Goal: Task Accomplishment & Management: Manage account settings

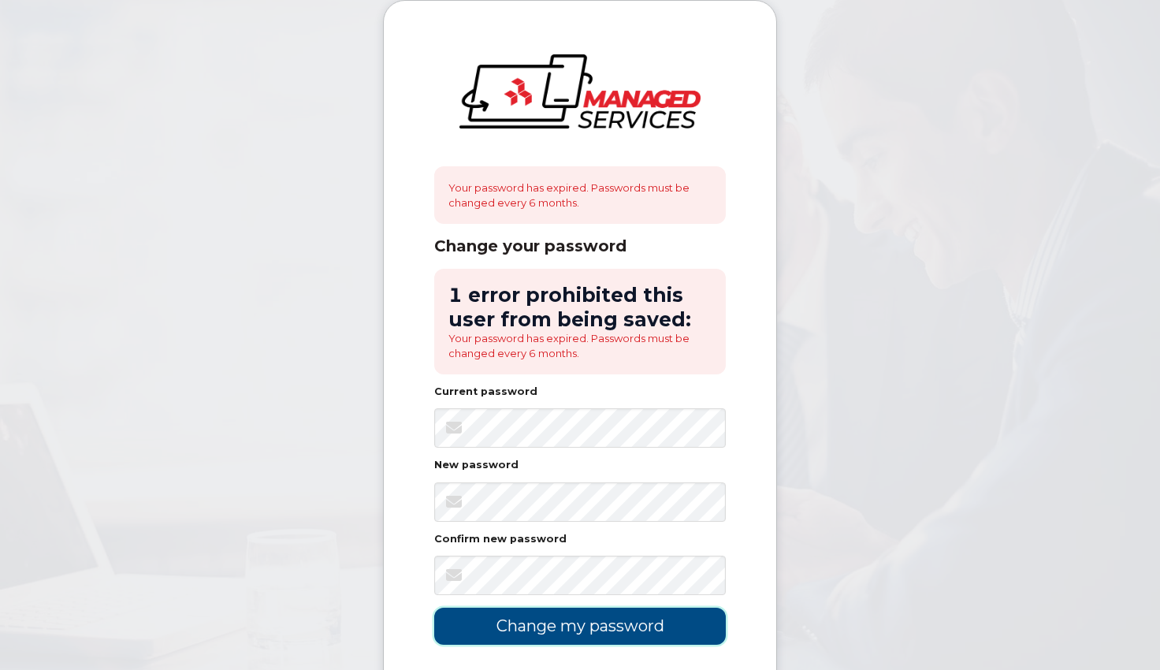
click at [590, 624] on input "Change my password" at bounding box center [580, 626] width 292 height 37
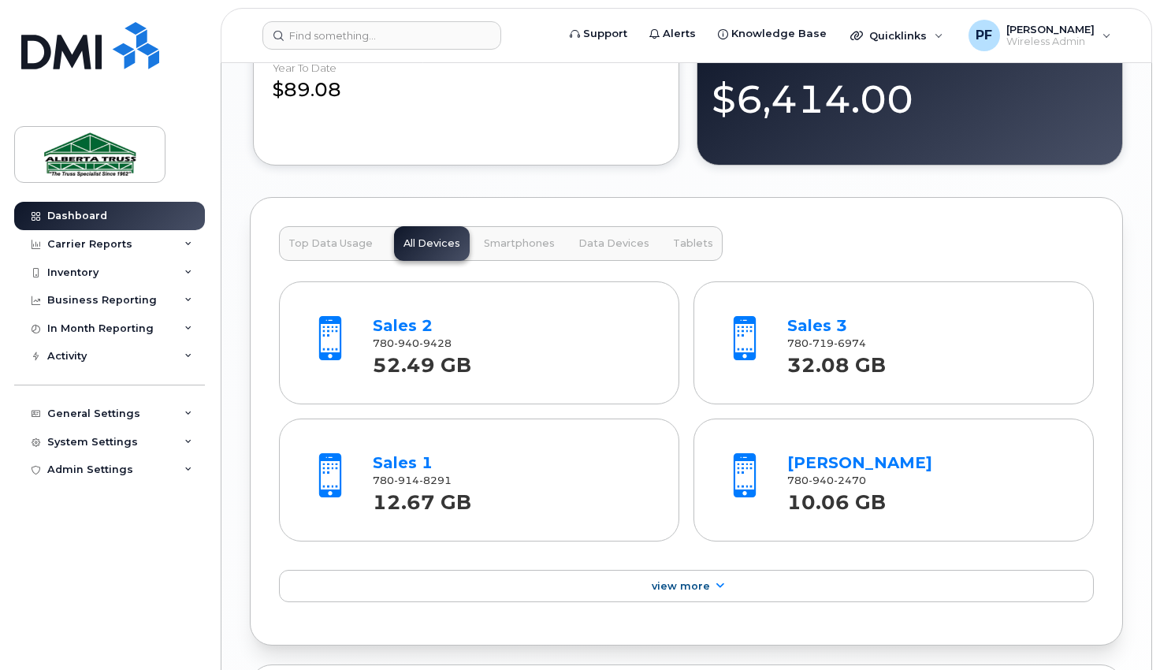
scroll to position [1892, 0]
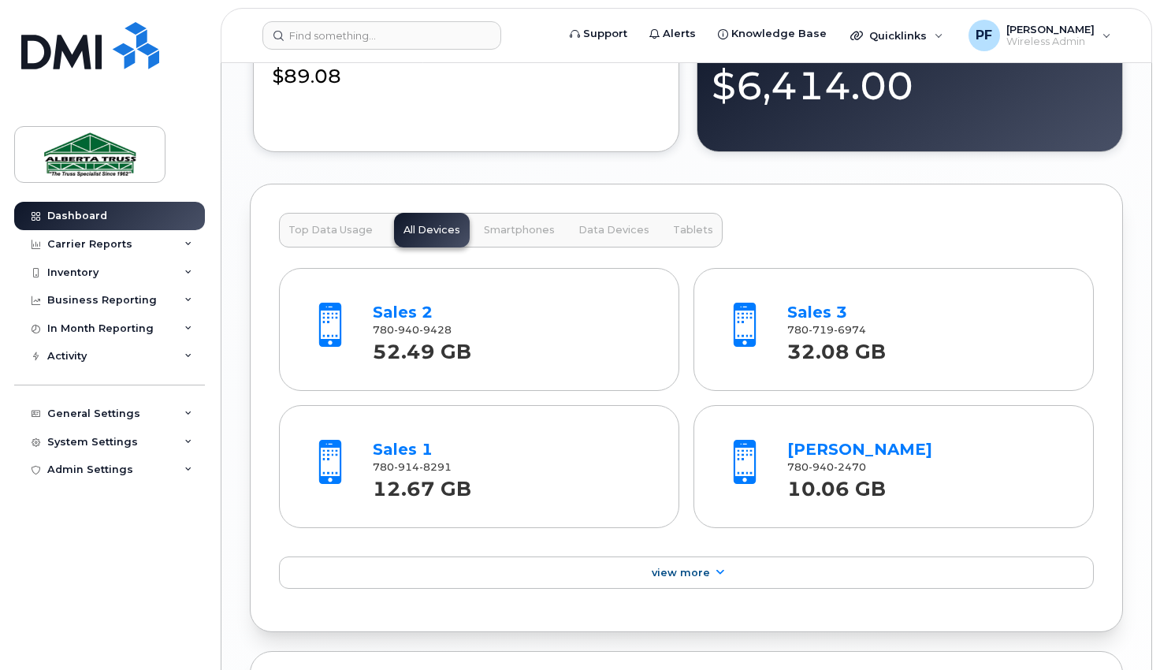
click at [471, 351] on div "52.49 GB" at bounding box center [512, 351] width 278 height 28
click at [396, 312] on link "Sales 2" at bounding box center [403, 312] width 60 height 19
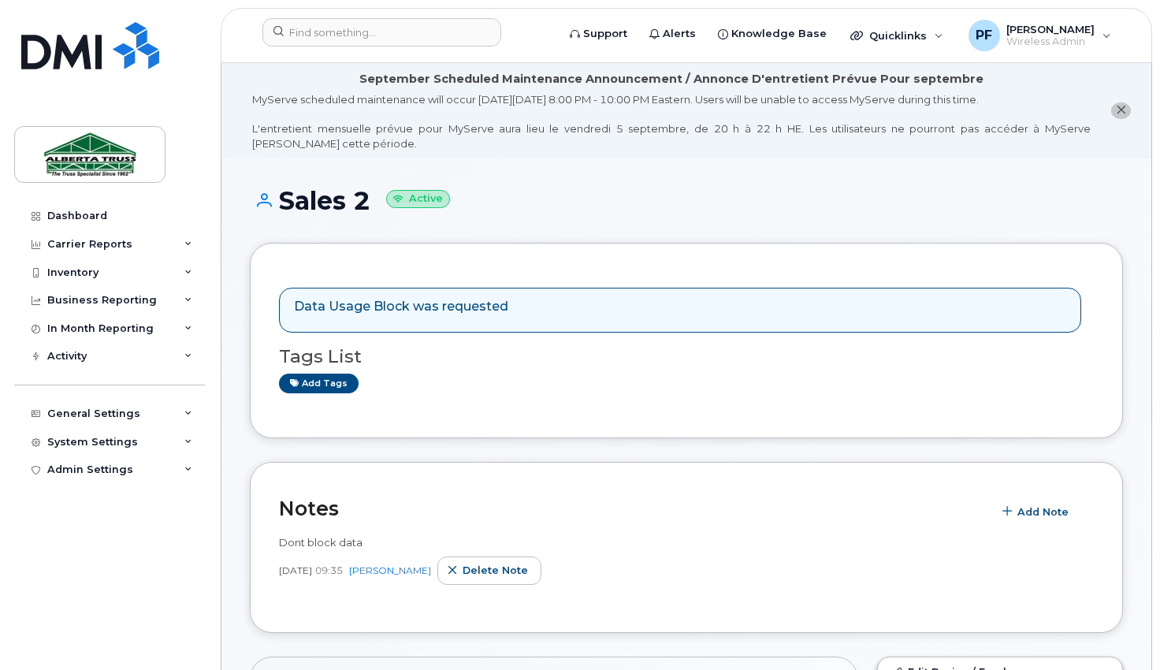
click at [452, 317] on div "Data Usage Block was requested" at bounding box center [401, 310] width 214 height 24
click at [500, 307] on p "Data Usage Block was requested" at bounding box center [401, 307] width 214 height 18
click at [332, 307] on p "Data Usage Block was requested" at bounding box center [401, 307] width 214 height 18
drag, startPoint x: 519, startPoint y: 308, endPoint x: 612, endPoint y: 311, distance: 92.2
click at [544, 308] on div "Data Usage Block was requested" at bounding box center [680, 310] width 802 height 45
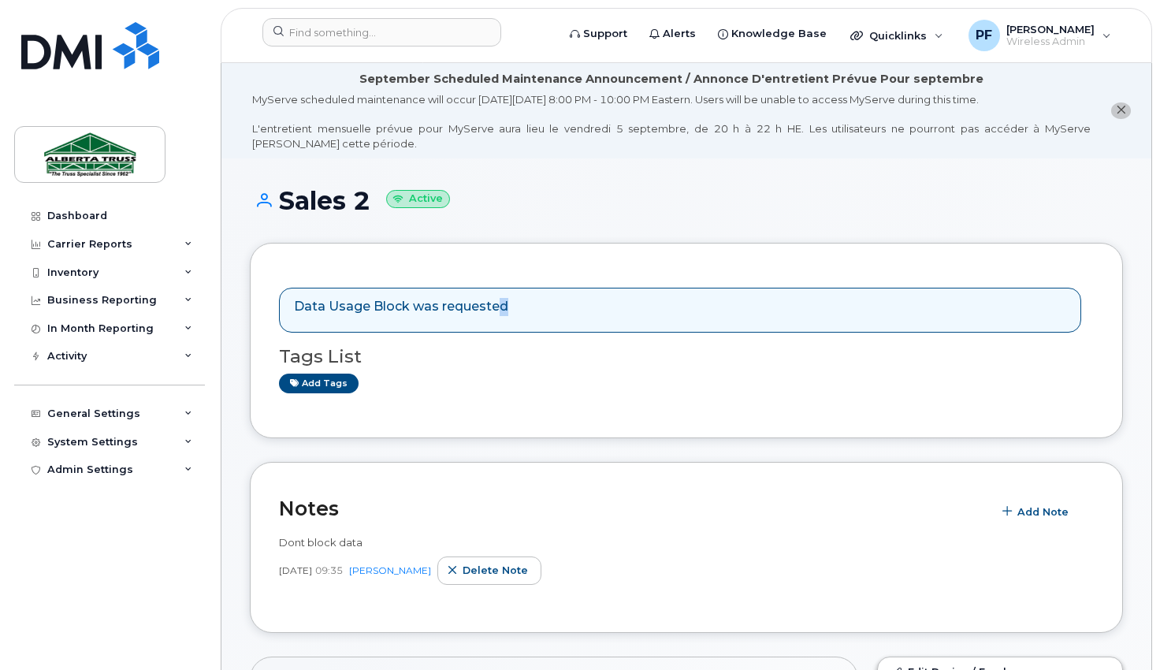
click at [683, 303] on div "Data Usage Block was requested" at bounding box center [680, 310] width 802 height 45
click at [1113, 106] on button "close notification" at bounding box center [1121, 110] width 20 height 17
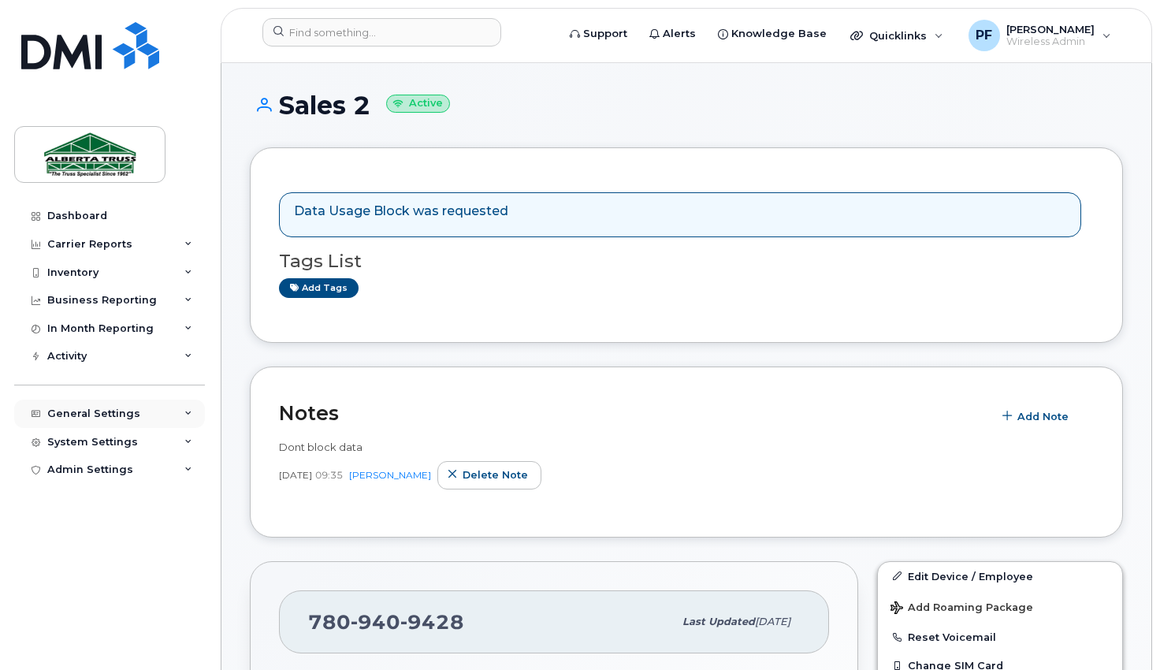
click at [95, 411] on div "General Settings" at bounding box center [93, 413] width 93 height 13
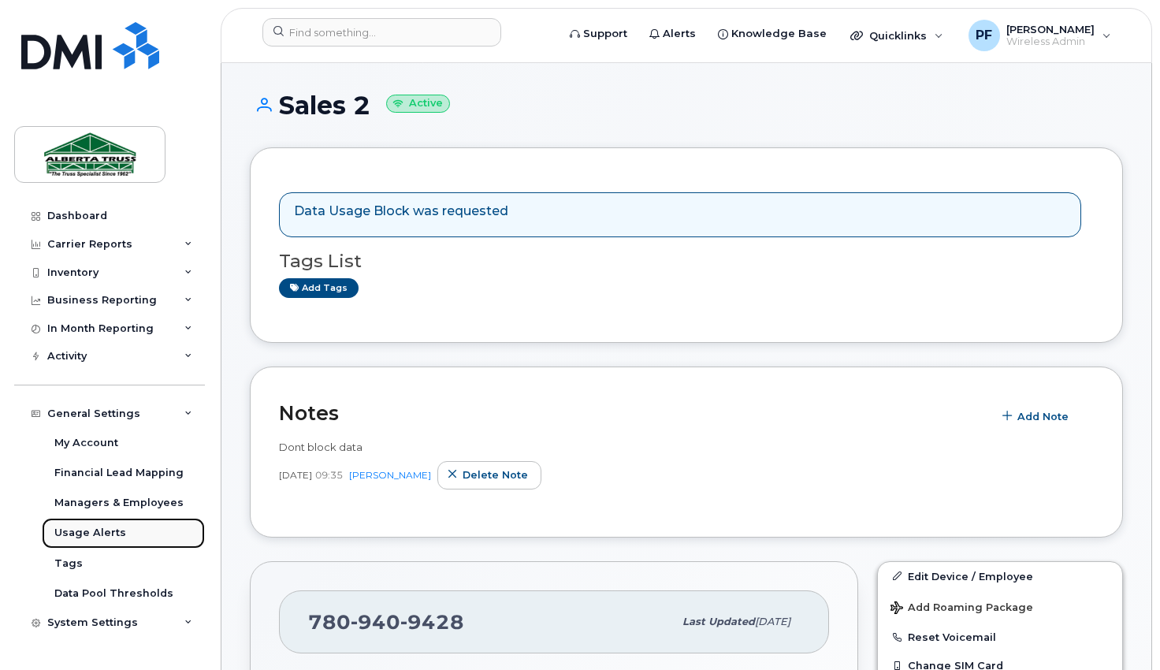
click at [79, 529] on div "Usage Alerts" at bounding box center [90, 533] width 72 height 14
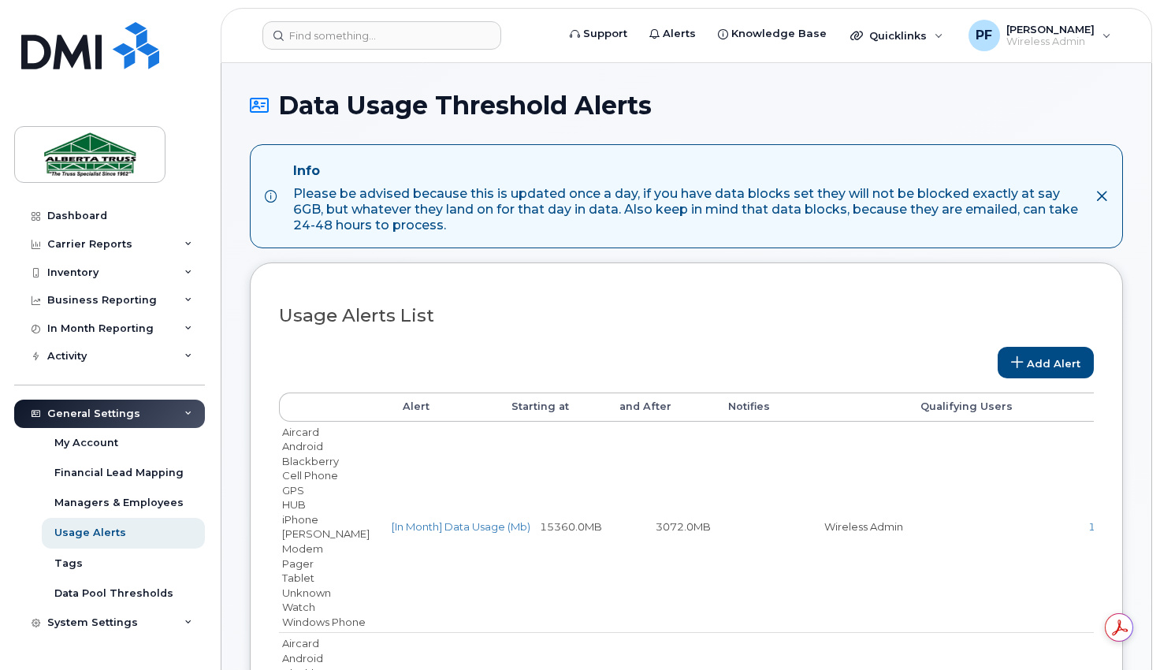
select select
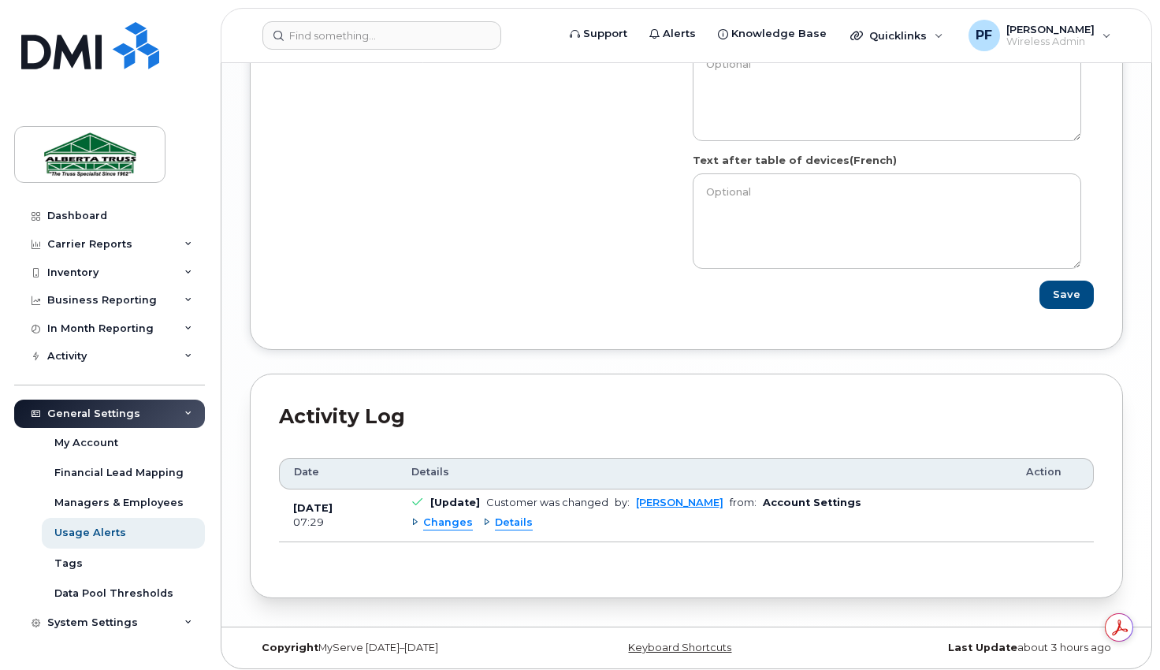
scroll to position [2367, 0]
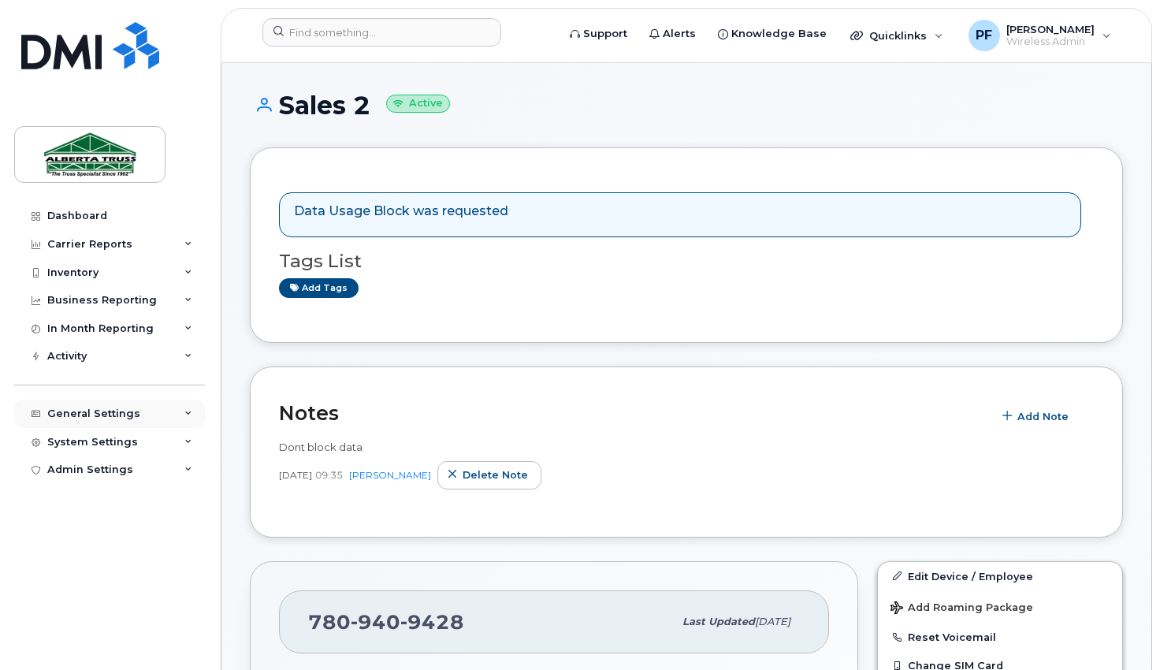
click at [188, 411] on icon at bounding box center [188, 414] width 8 height 8
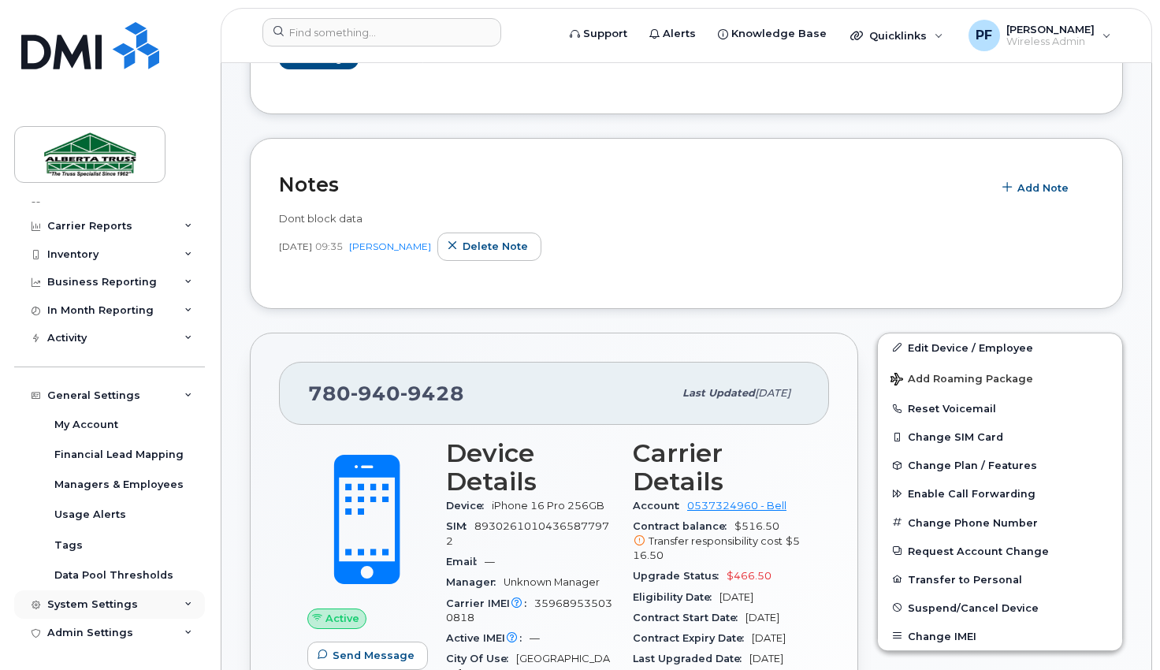
scroll to position [236, 0]
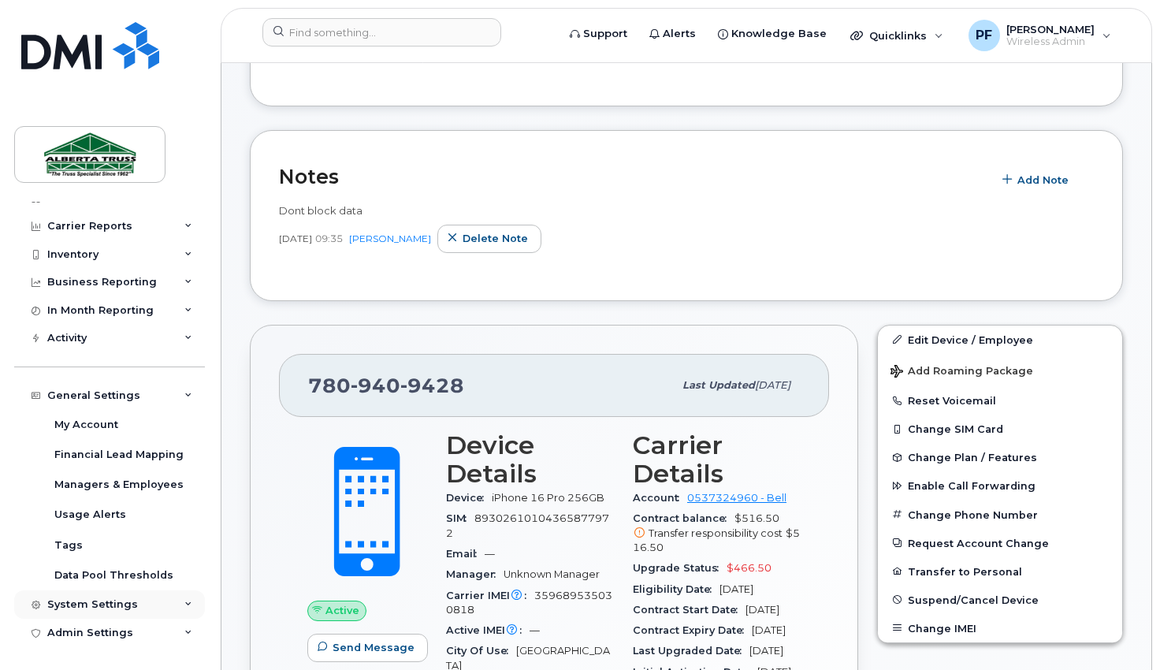
click at [184, 605] on icon at bounding box center [188, 605] width 8 height 8
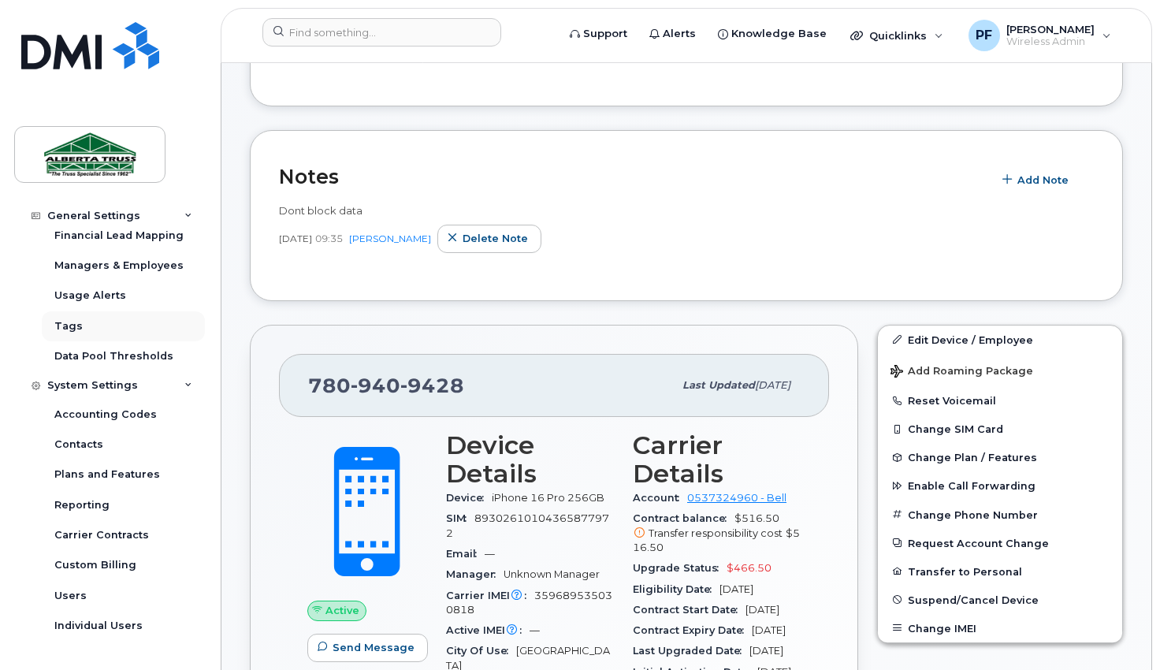
scroll to position [259, 0]
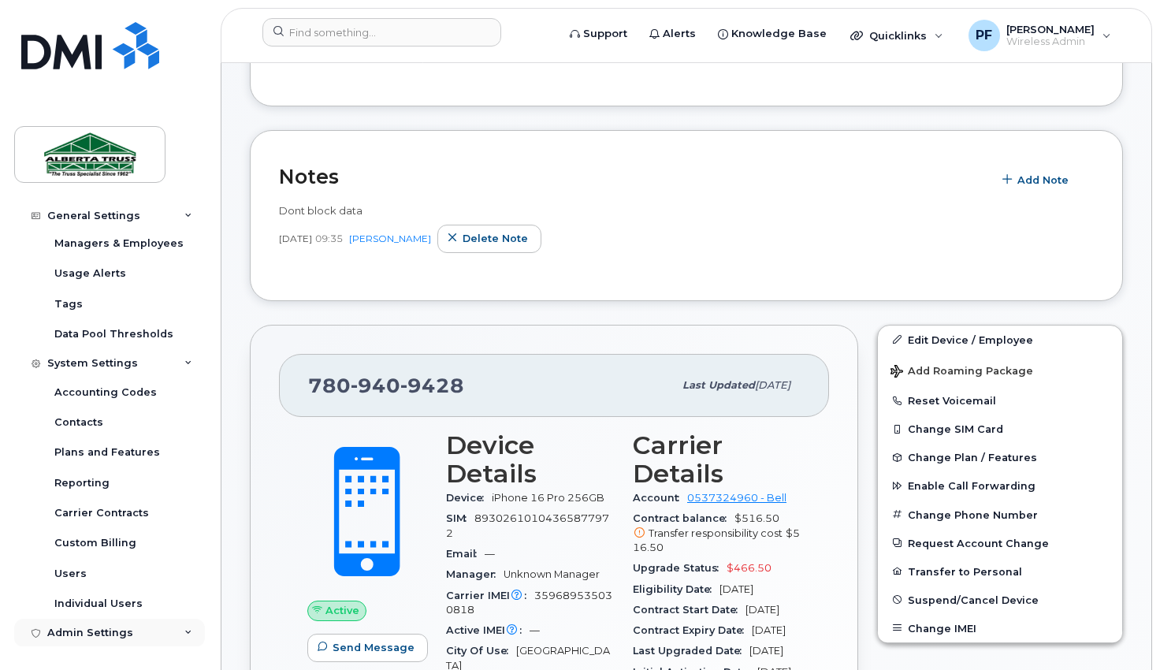
click at [184, 631] on icon at bounding box center [188, 633] width 8 height 8
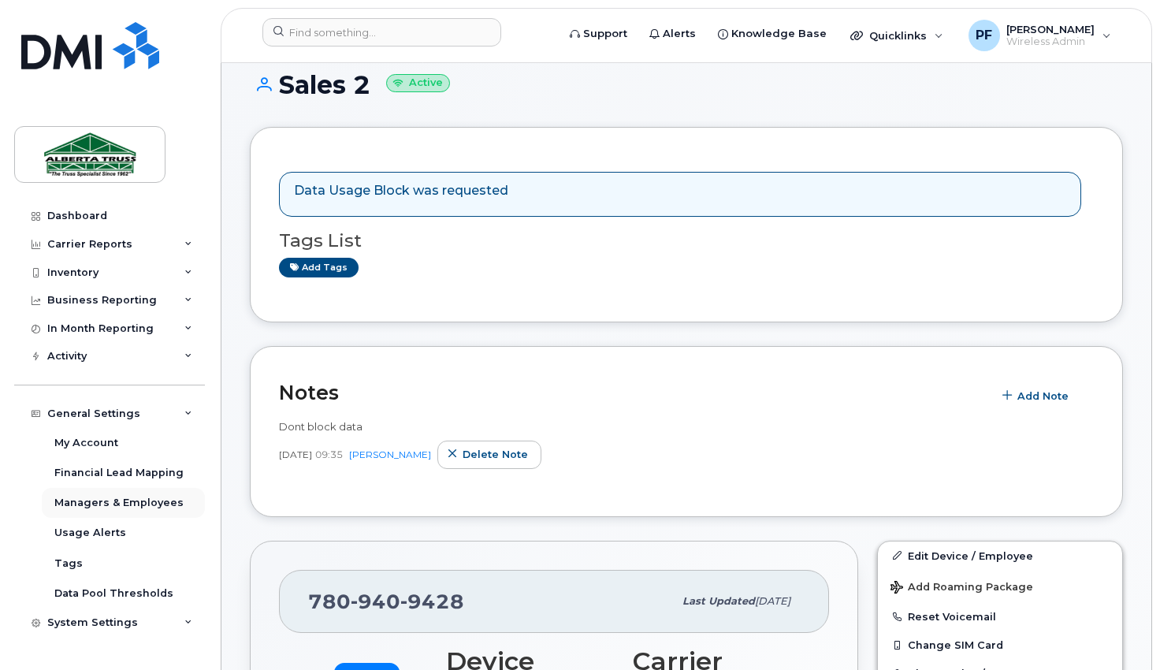
scroll to position [0, 0]
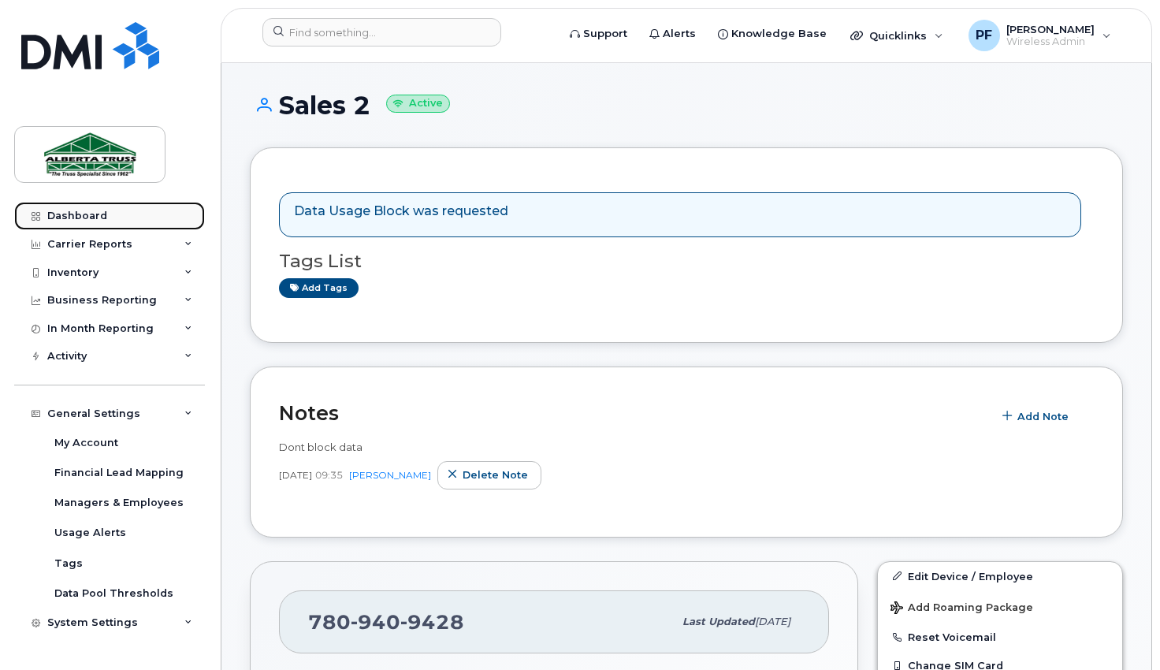
click at [64, 217] on div "Dashboard" at bounding box center [77, 216] width 60 height 13
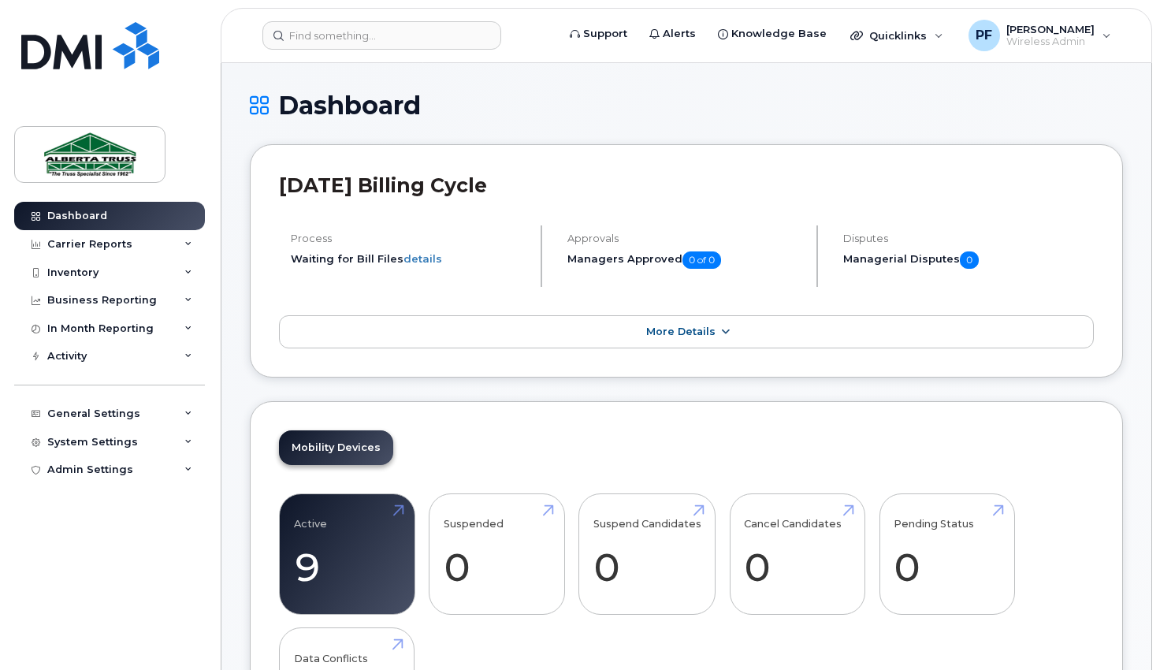
click at [530, 333] on link "More Details" at bounding box center [686, 331] width 815 height 33
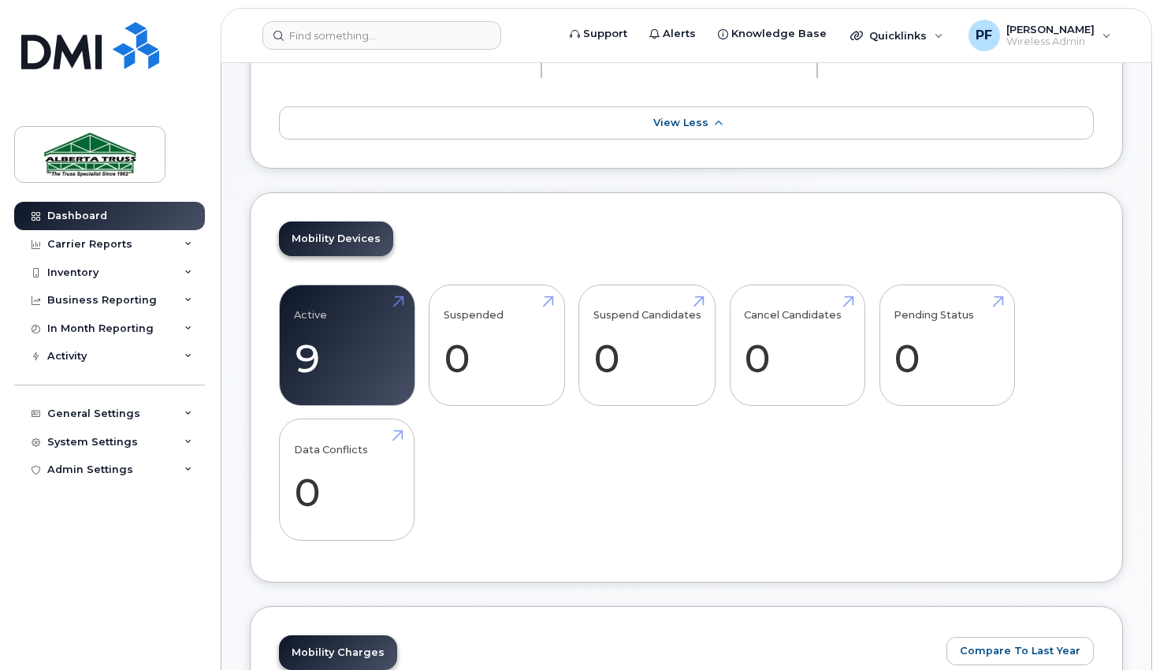
scroll to position [394, 0]
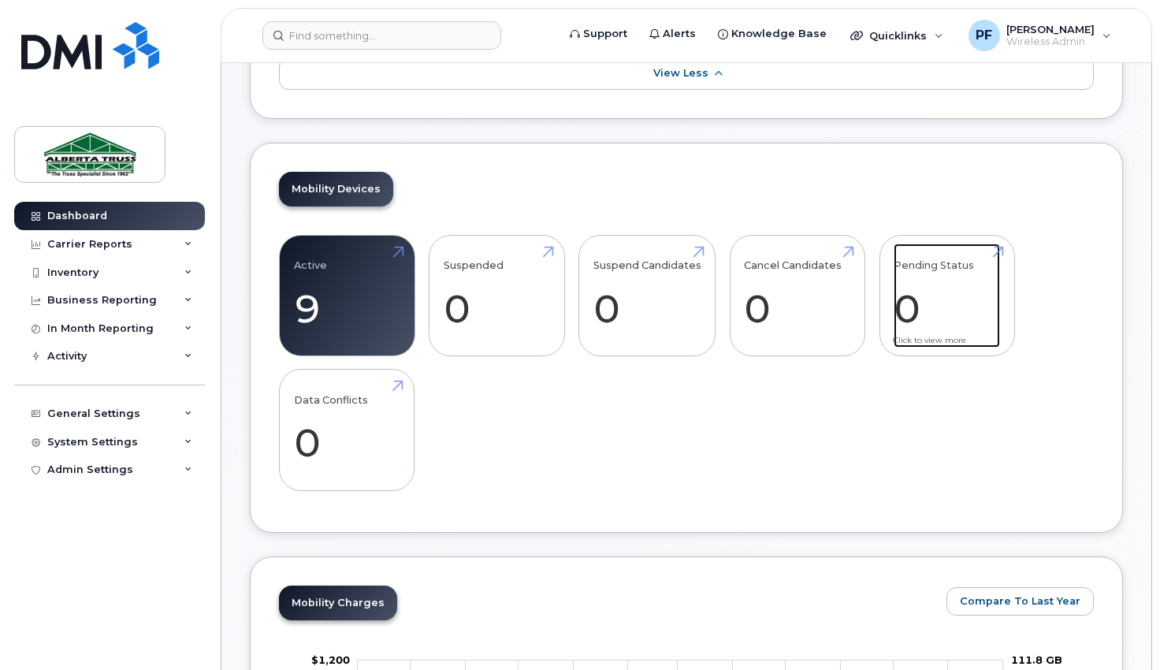
click at [952, 307] on link "Pending Status 0" at bounding box center [947, 296] width 106 height 104
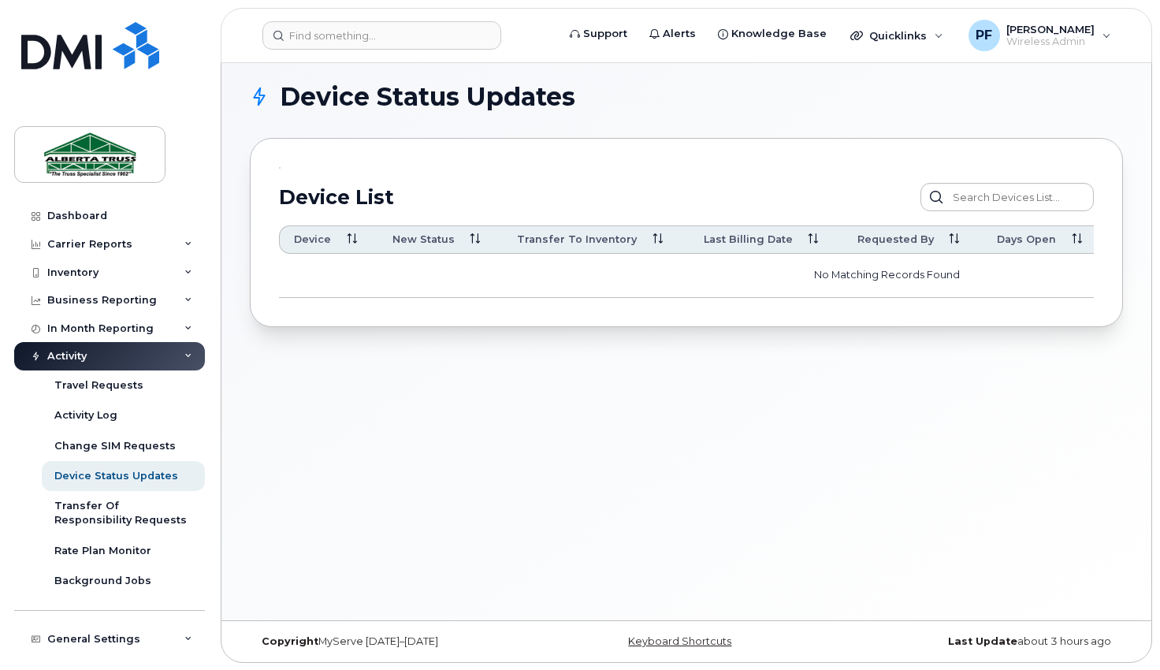
scroll to position [8, 0]
